Goal: Navigation & Orientation: Find specific page/section

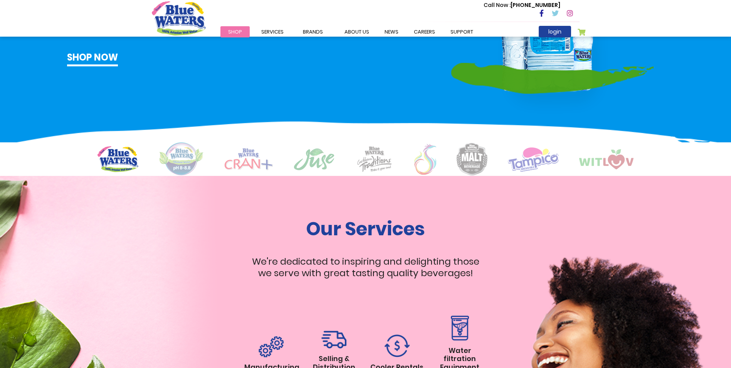
scroll to position [463, 0]
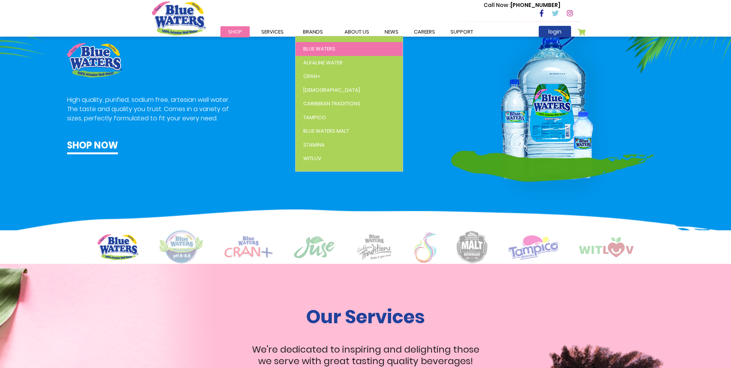
click at [303, 45] on span "Blue Waters" at bounding box center [319, 48] width 32 height 7
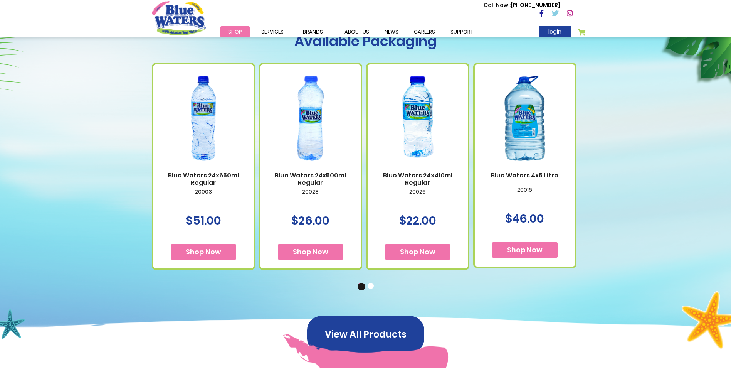
scroll to position [420, 0]
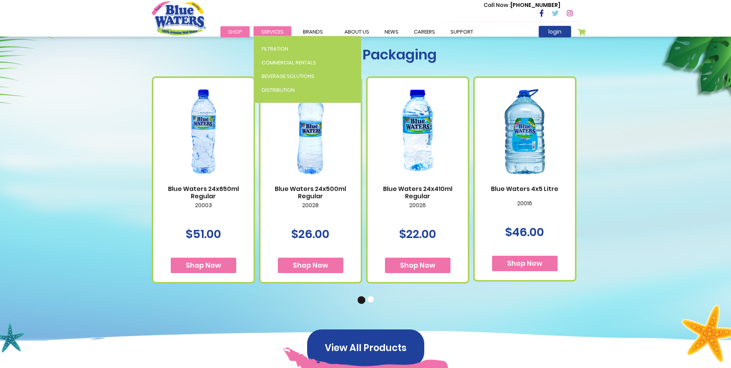
click at [265, 29] on span "Services" at bounding box center [272, 31] width 22 height 7
click at [290, 74] on span "Beverage Solutions" at bounding box center [288, 75] width 53 height 7
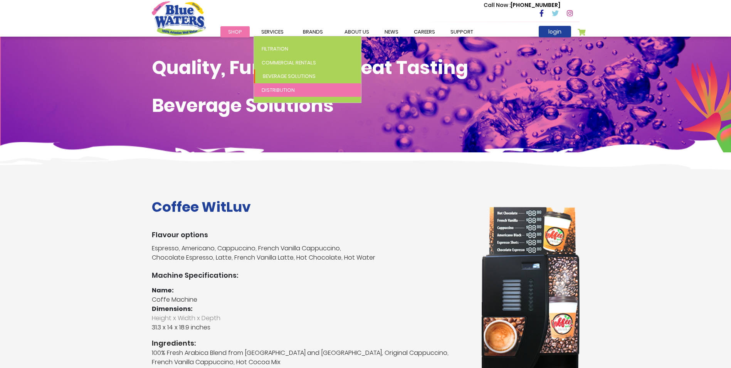
click at [286, 85] on link "Distribution" at bounding box center [307, 90] width 107 height 14
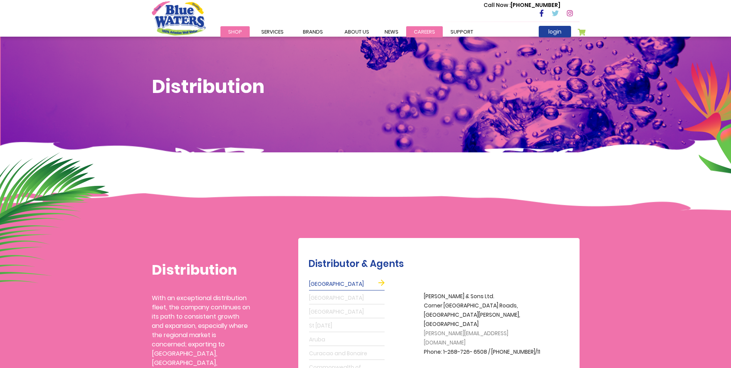
click at [414, 29] on link "careers" at bounding box center [424, 31] width 37 height 11
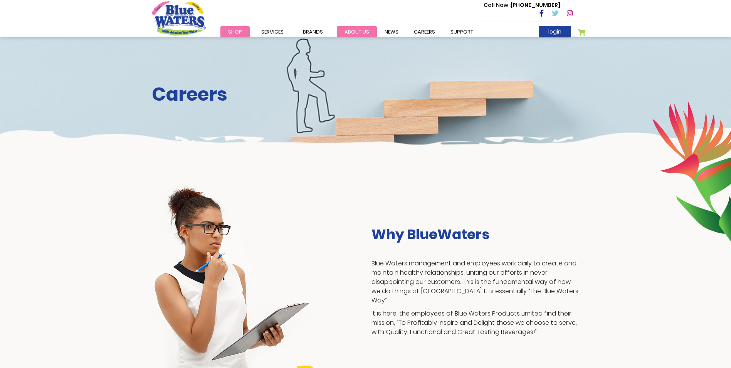
click at [349, 30] on link "about us" at bounding box center [357, 31] width 40 height 11
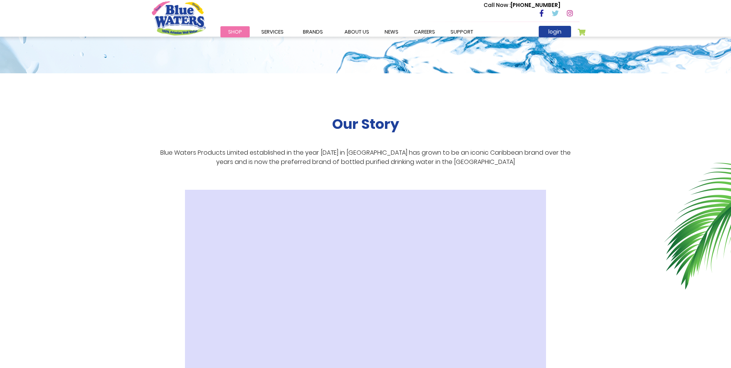
scroll to position [77, 0]
